Goal: Transaction & Acquisition: Purchase product/service

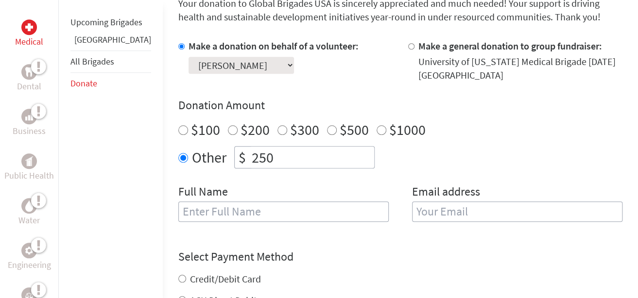
scroll to position [275, 0]
click at [234, 220] on input "text" at bounding box center [283, 211] width 210 height 20
type input "[PERSON_NAME]"
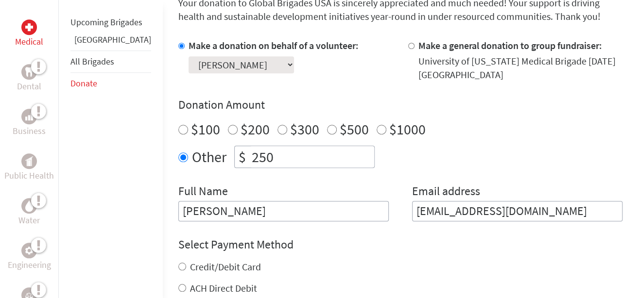
drag, startPoint x: 531, startPoint y: 211, endPoint x: 378, endPoint y: 219, distance: 153.2
click at [378, 219] on div "Full Name [PERSON_NAME] Email address [EMAIL_ADDRESS][DOMAIN_NAME]" at bounding box center [400, 203] width 444 height 38
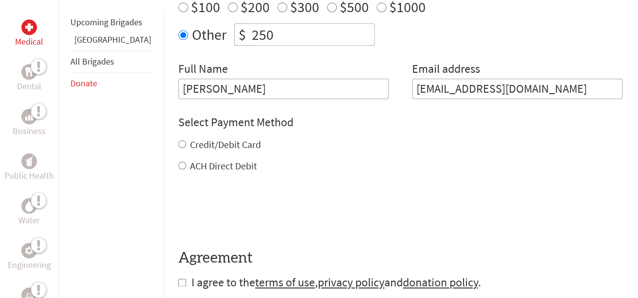
scroll to position [422, 0]
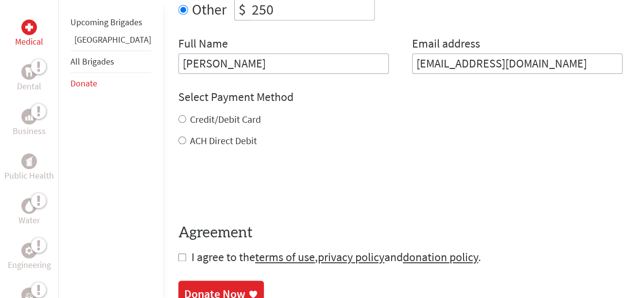
type input "[EMAIL_ADDRESS][DOMAIN_NAME]"
click at [190, 117] on label "Credit/Debit Card" at bounding box center [225, 119] width 71 height 12
click at [186, 117] on input "Credit/Debit Card" at bounding box center [182, 119] width 8 height 8
radio input "true"
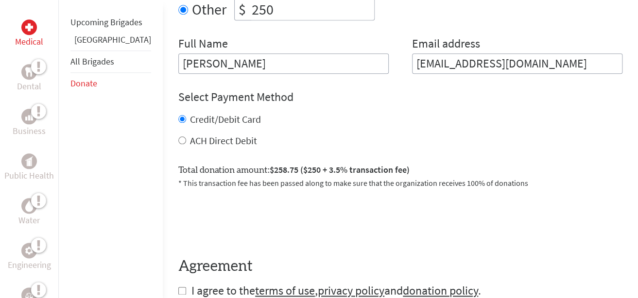
click at [190, 141] on label "ACH Direct Debit" at bounding box center [223, 141] width 67 height 12
click at [186, 141] on input "ACH Direct Debit" at bounding box center [182, 140] width 8 height 8
radio input "true"
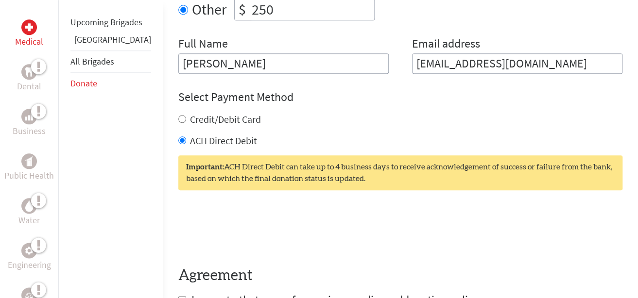
click at [193, 119] on label "Credit/Debit Card" at bounding box center [225, 119] width 71 height 12
click at [186, 119] on input "Credit/Debit Card" at bounding box center [182, 119] width 8 height 8
radio input "true"
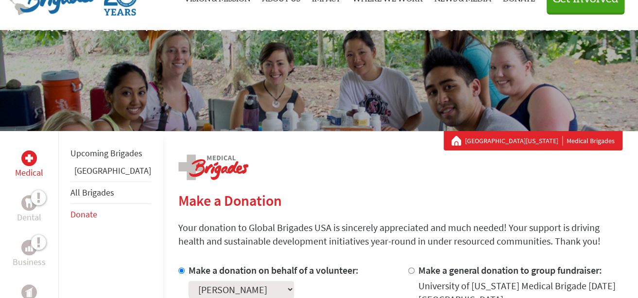
scroll to position [0, 0]
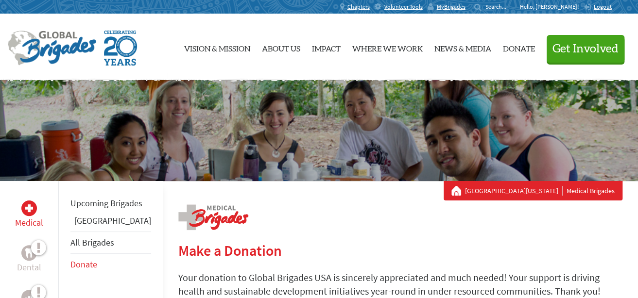
click at [566, 10] on p "Hello, [PERSON_NAME]!" at bounding box center [552, 7] width 64 height 8
click at [563, 6] on p "Hello, [PERSON_NAME]!" at bounding box center [552, 7] width 64 height 8
